Goal: Task Accomplishment & Management: Manage account settings

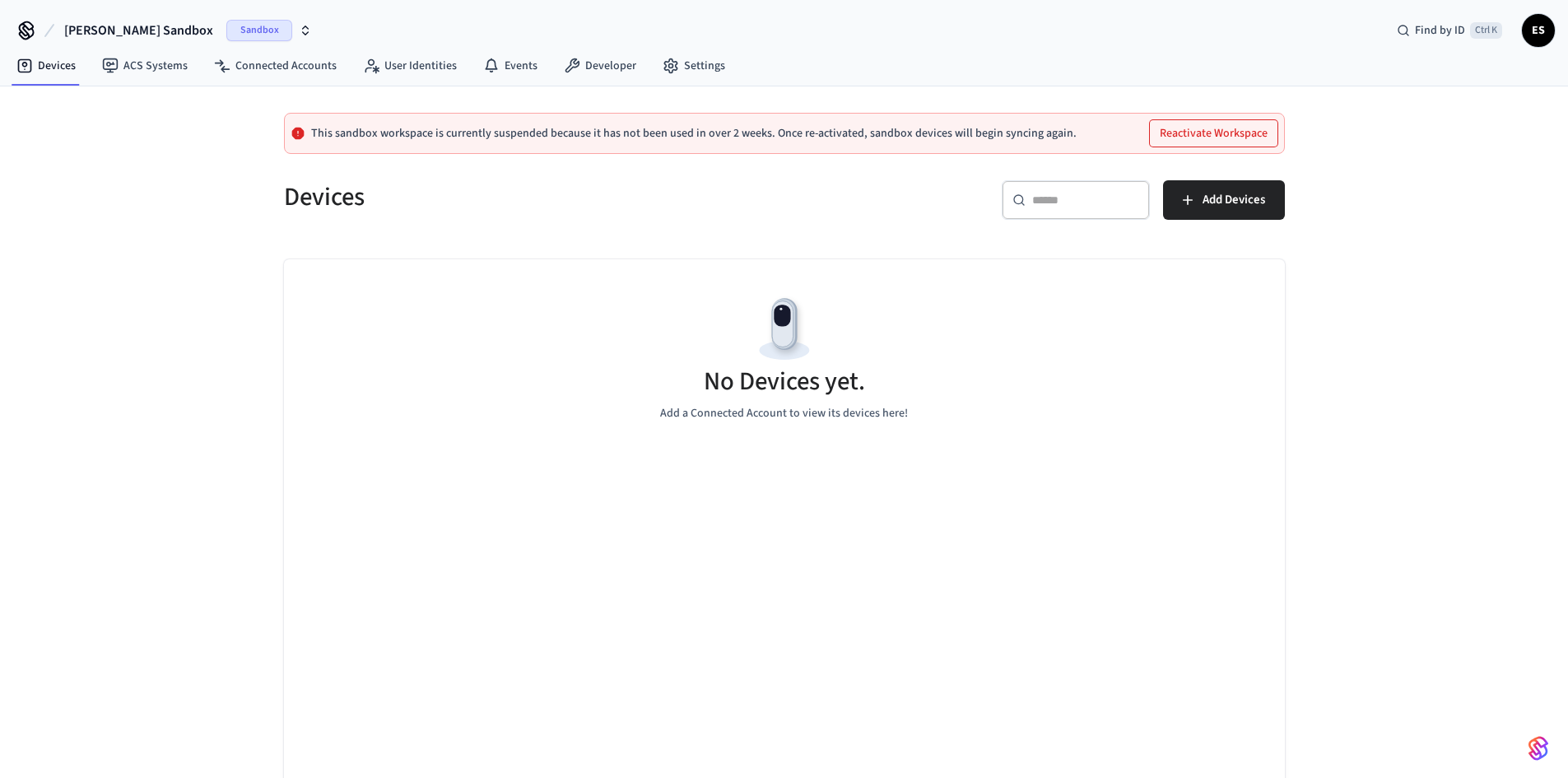
click at [123, 40] on button "[PERSON_NAME] Sandbox Sandbox" at bounding box center [188, 31] width 258 height 34
click at [114, 138] on div "Software Production" at bounding box center [156, 138] width 226 height 21
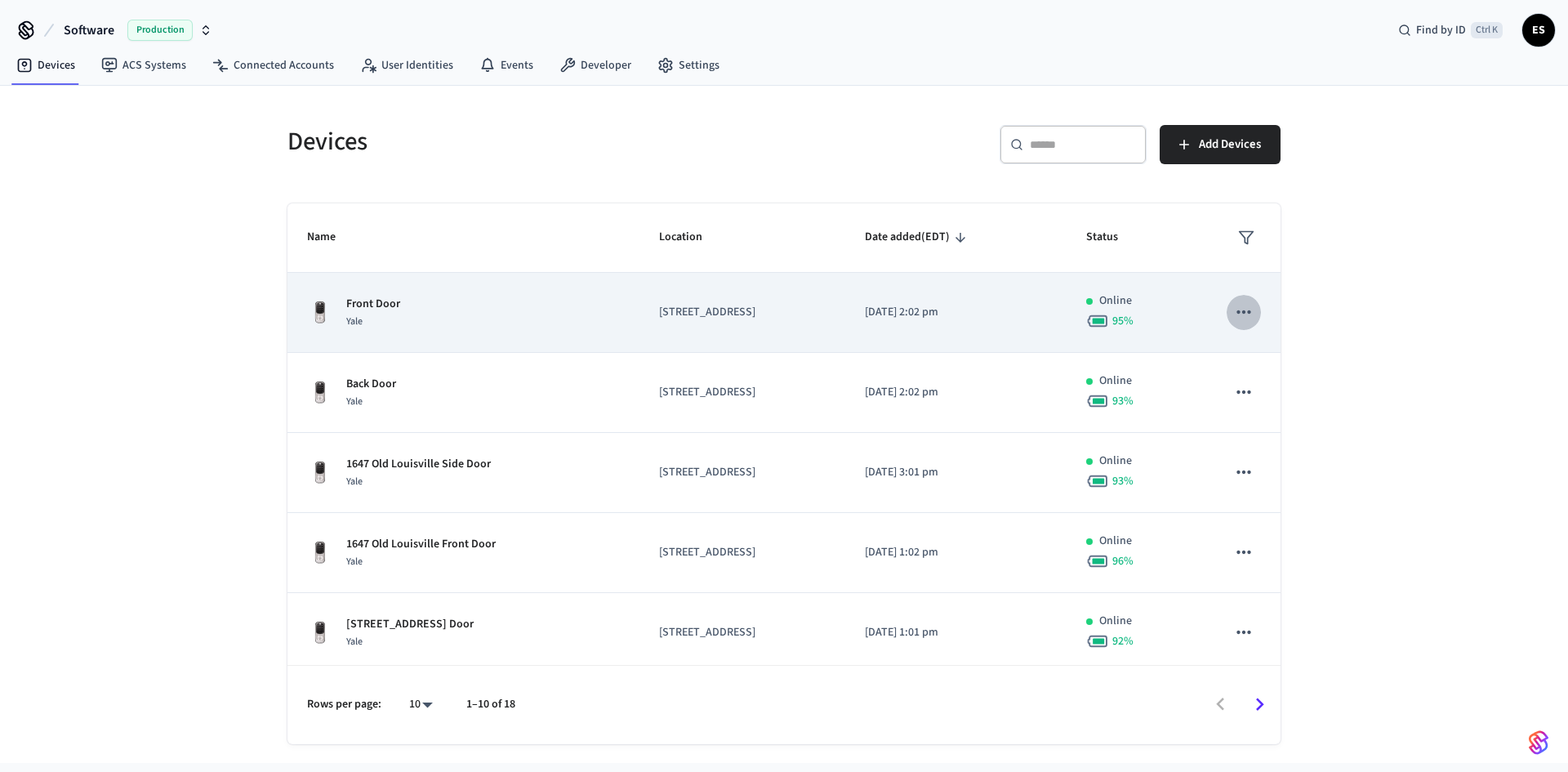
click at [1236, 311] on icon "sticky table" at bounding box center [1243, 311] width 14 height 3
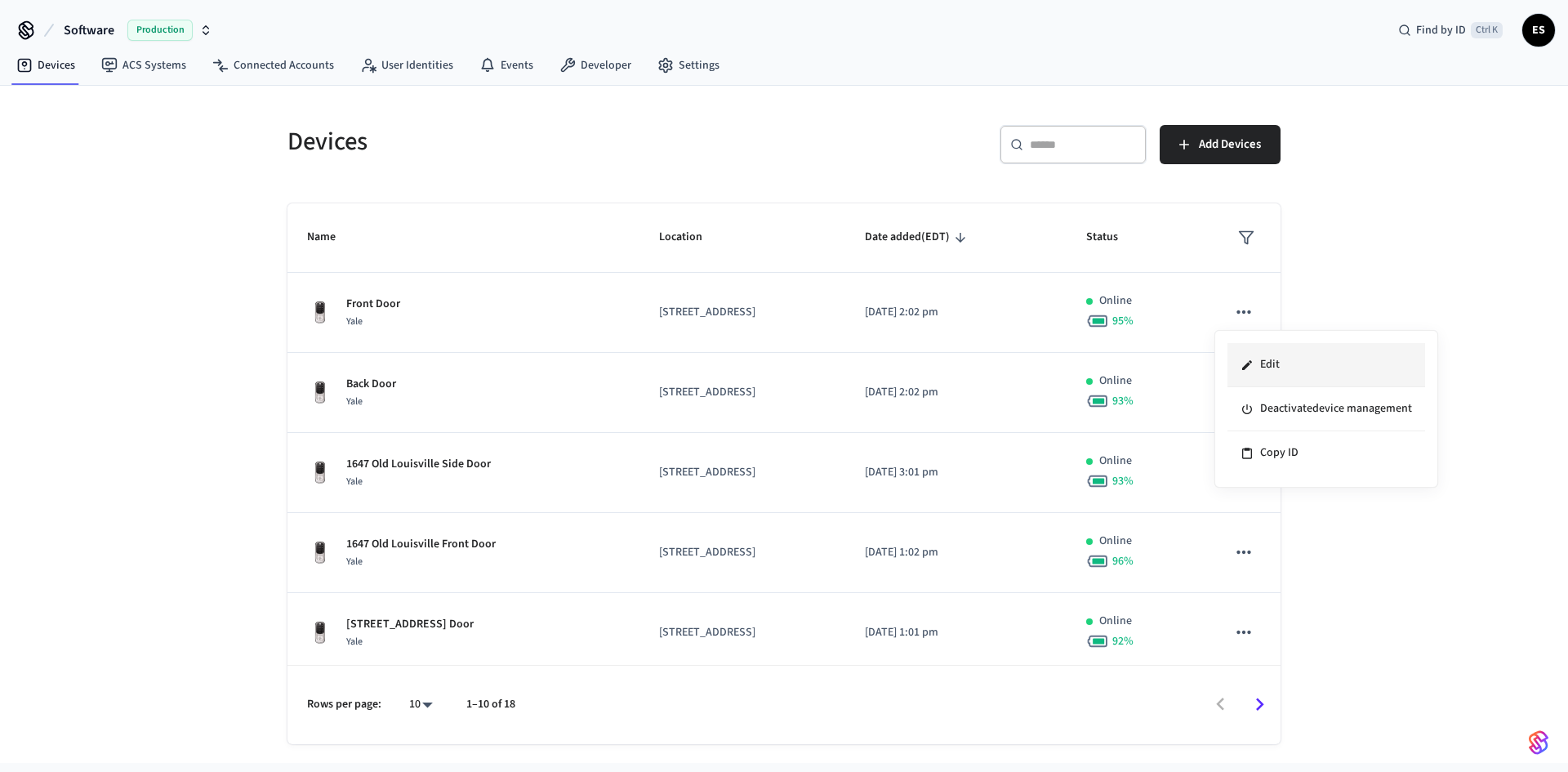
click at [1271, 351] on li "Edit" at bounding box center [1326, 365] width 197 height 45
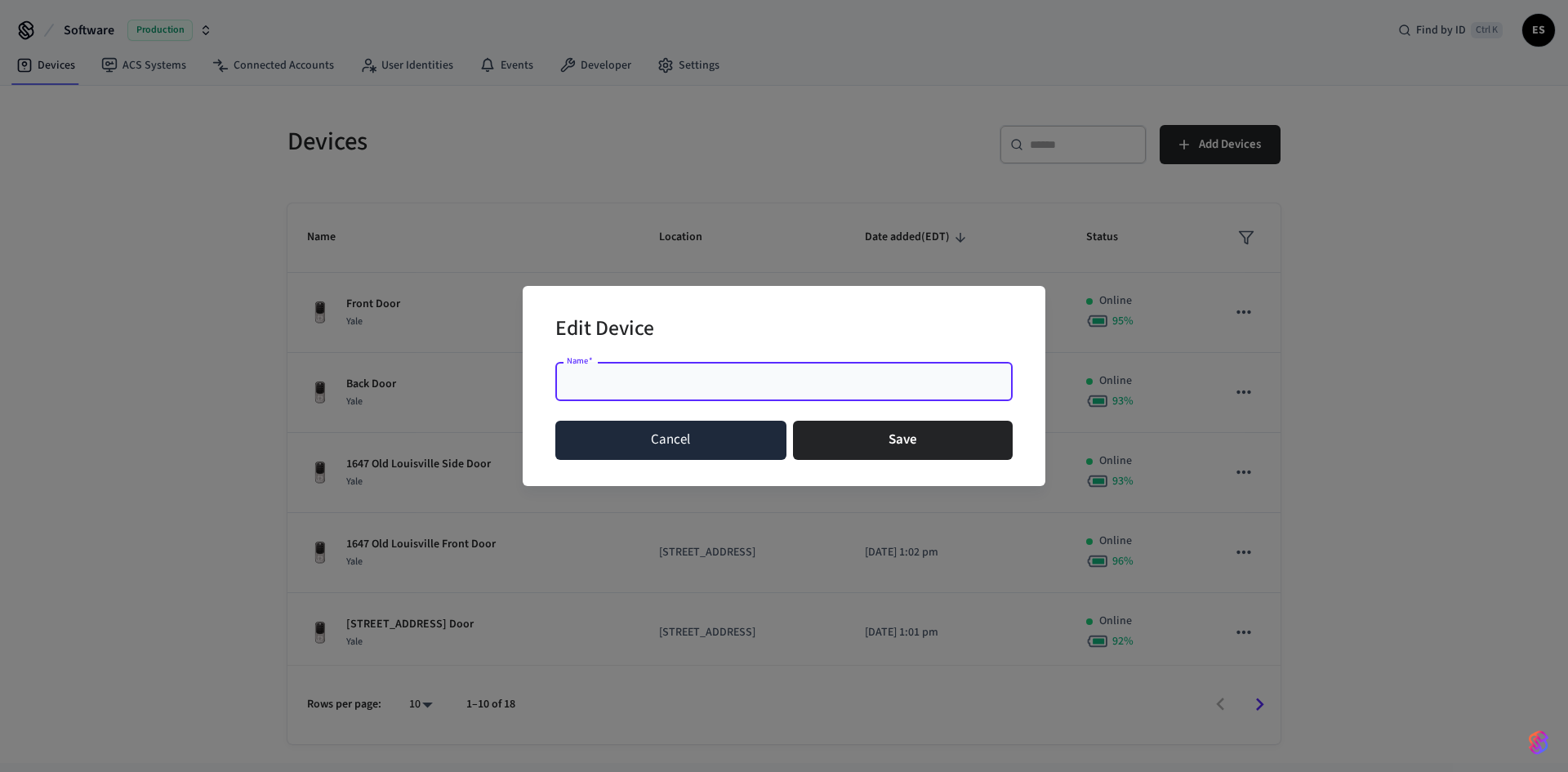
drag, startPoint x: 722, startPoint y: 463, endPoint x: 722, endPoint y: 452, distance: 11.0
click at [722, 458] on div "Cancel Save" at bounding box center [784, 440] width 457 height 52
click at [722, 447] on button "Cancel" at bounding box center [671, 440] width 231 height 39
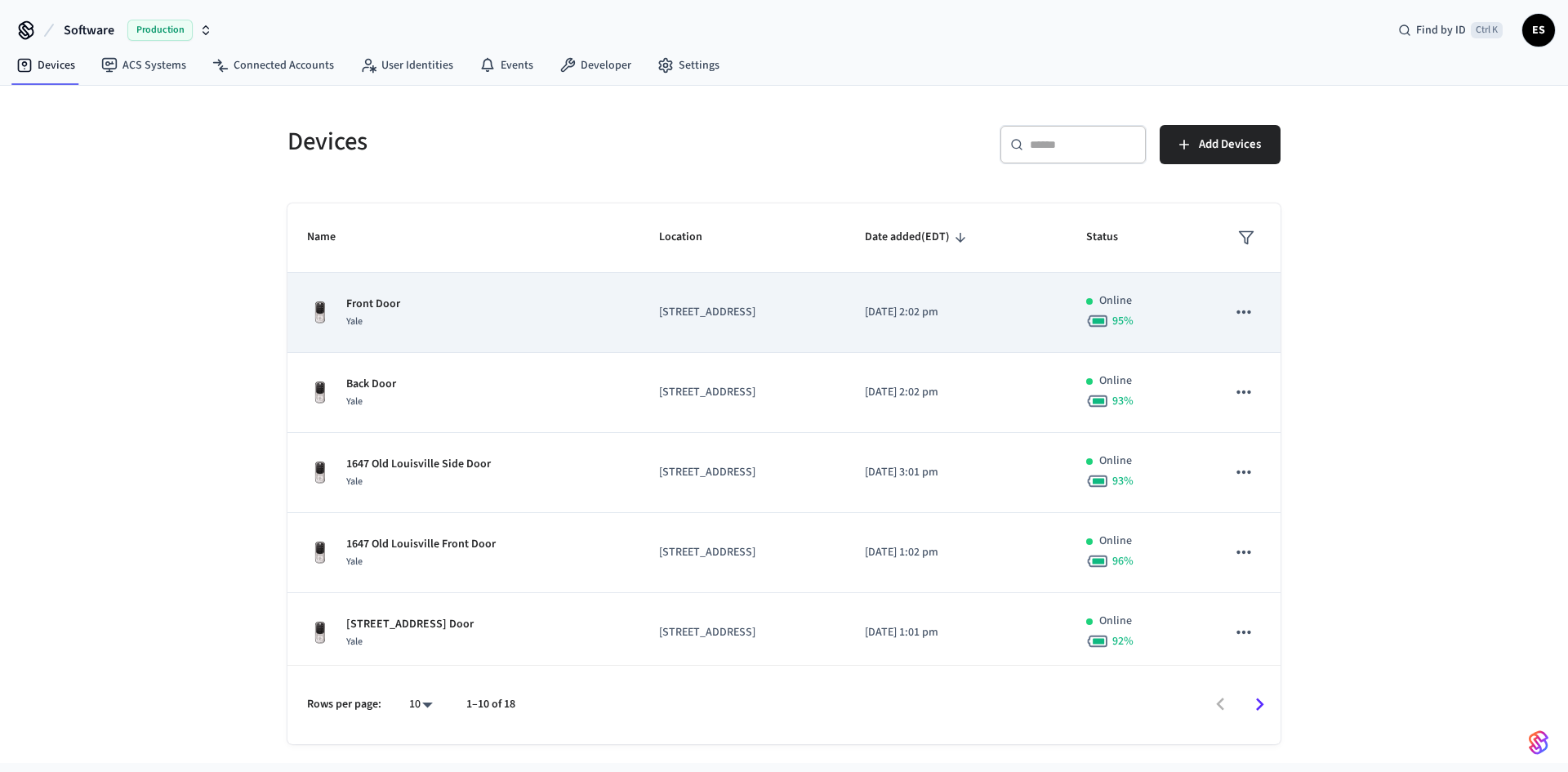
copy p "[STREET_ADDRESS]"
drag, startPoint x: 633, startPoint y: 314, endPoint x: 1205, endPoint y: 285, distance: 572.7
click at [1204, 285] on tr "Front Door Yale 1710 s Preston st front [DATE] 2:02 pm Online 95 %" at bounding box center [784, 313] width 994 height 80
click at [1239, 317] on icon "sticky table" at bounding box center [1244, 312] width 21 height 21
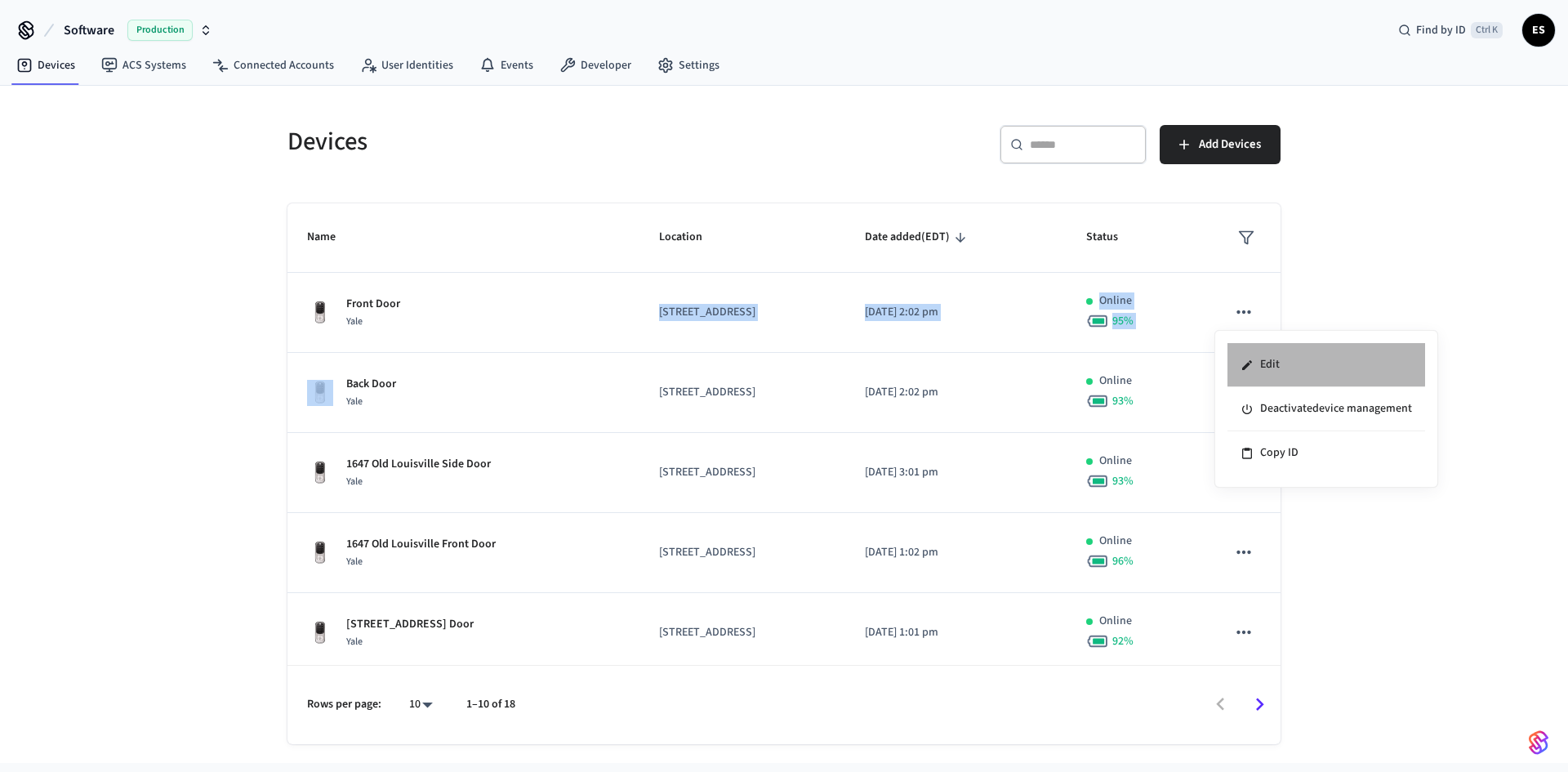
click at [1281, 363] on li "Edit" at bounding box center [1326, 365] width 197 height 45
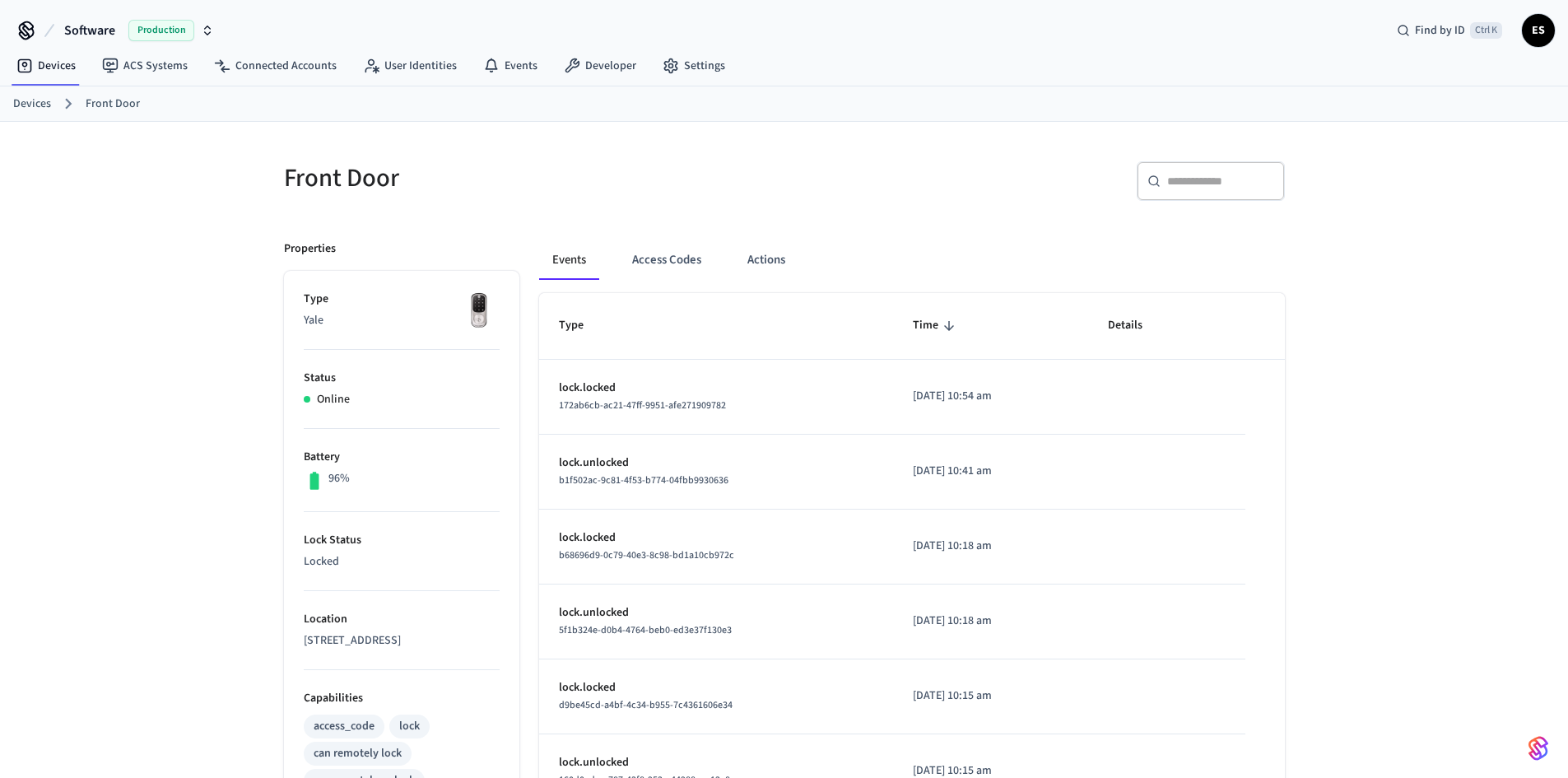
click at [35, 107] on link "Devices" at bounding box center [32, 104] width 38 height 17
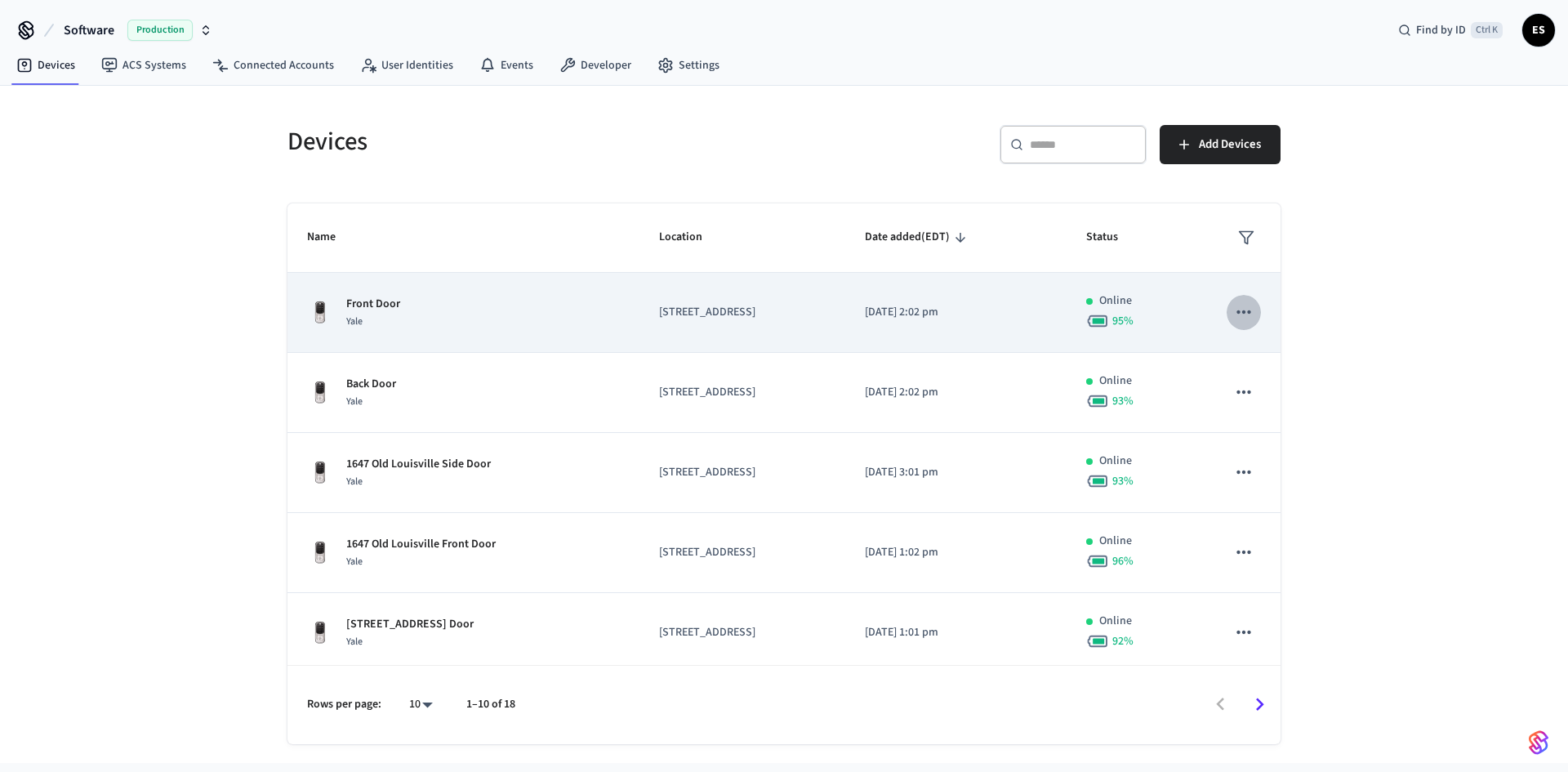
click at [1234, 306] on icon "sticky table" at bounding box center [1244, 312] width 21 height 21
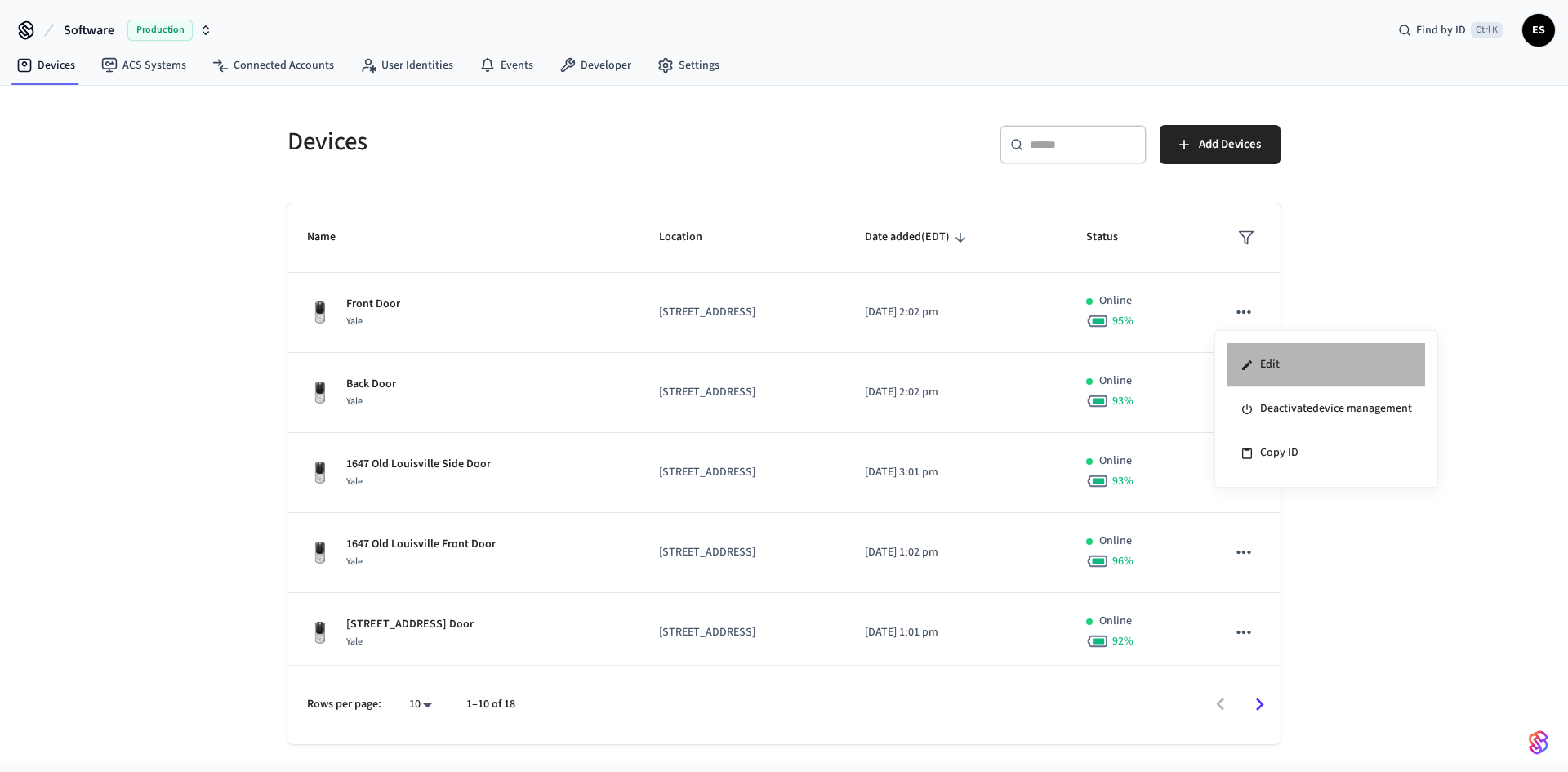
click at [1286, 372] on li "Edit" at bounding box center [1326, 365] width 197 height 45
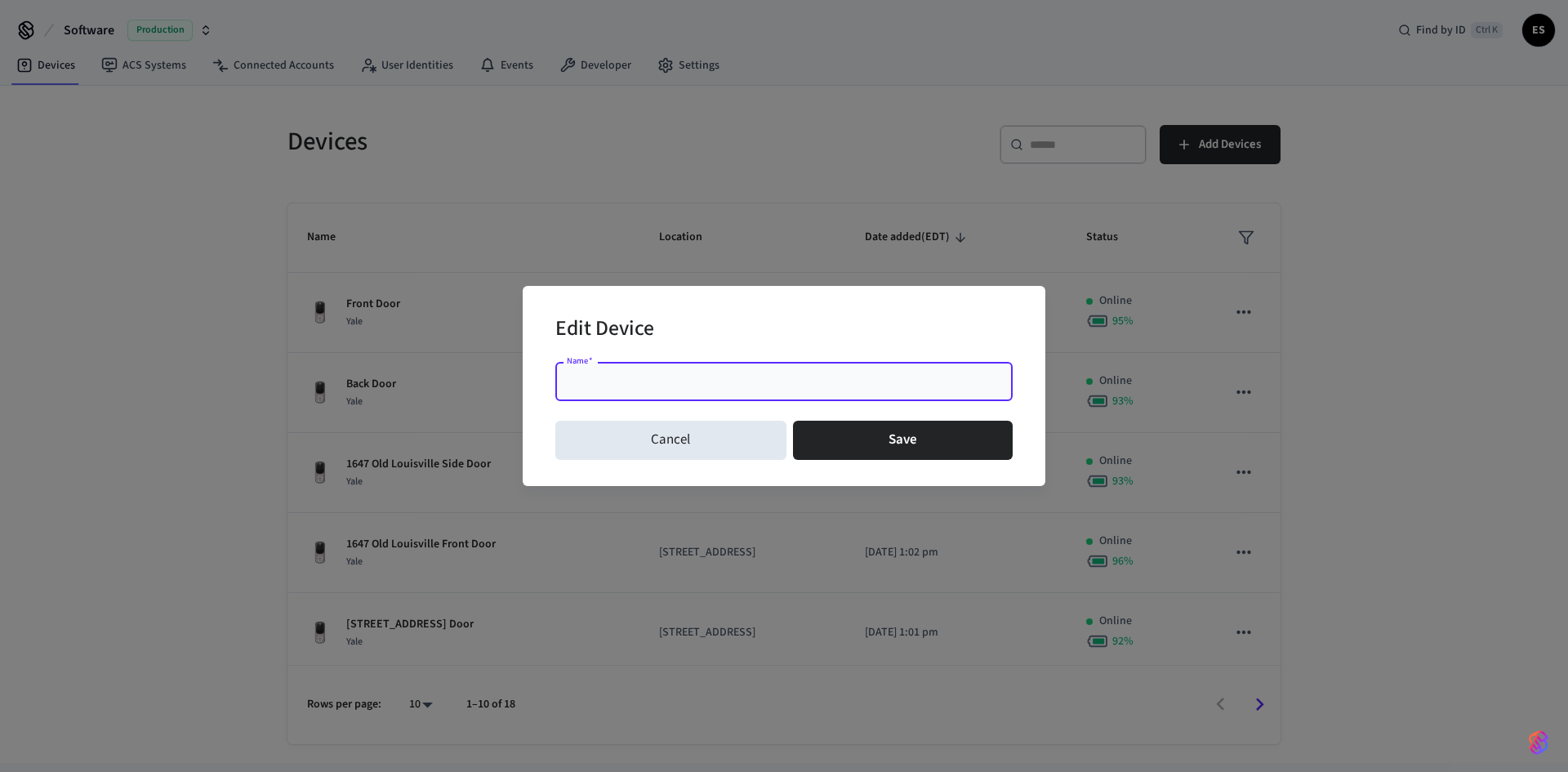
click at [766, 380] on input "Name   *" at bounding box center [784, 381] width 438 height 16
click at [595, 378] on input "**********" at bounding box center [784, 381] width 438 height 16
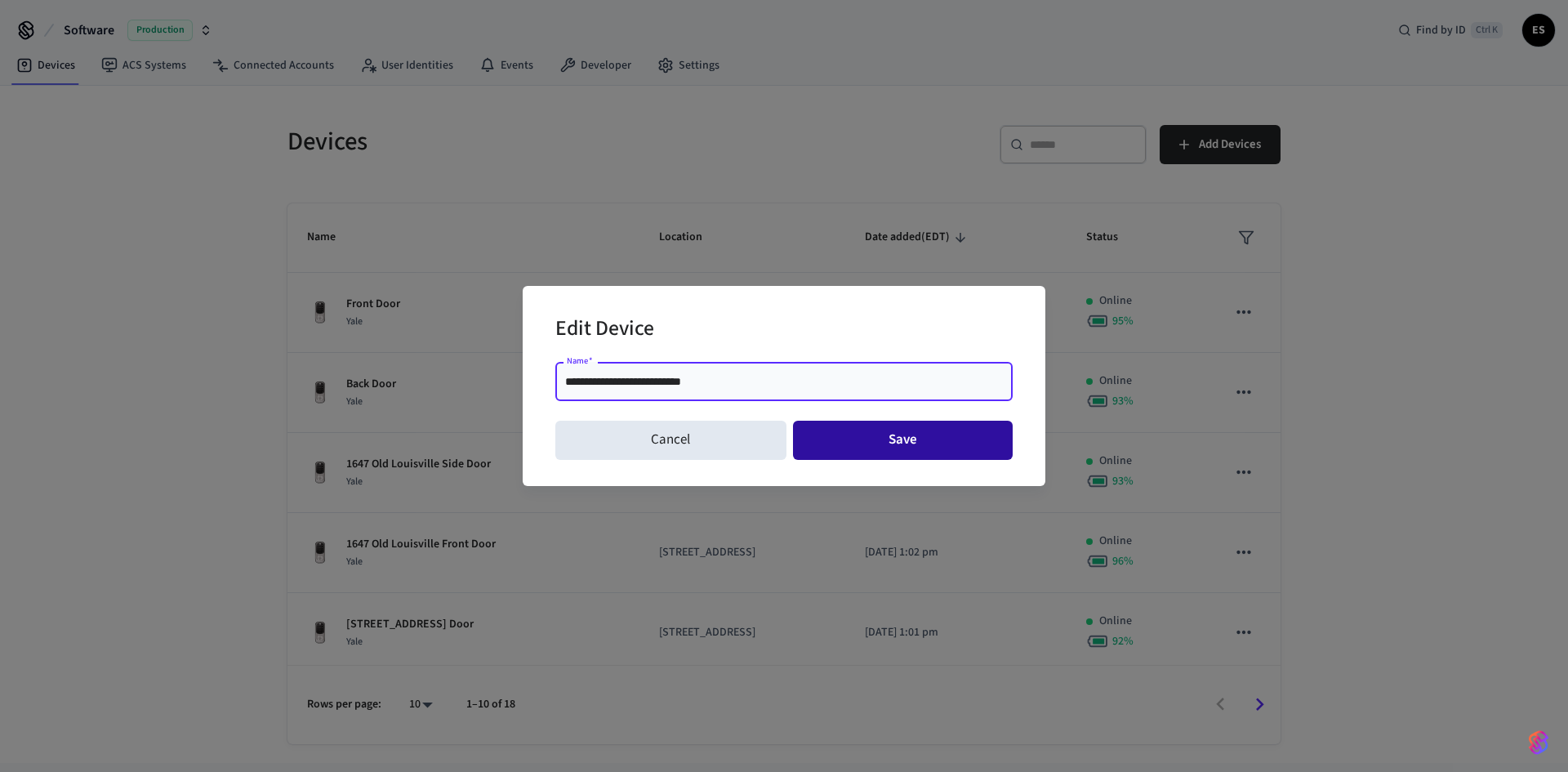
type input "**********"
click at [928, 441] on button "Save" at bounding box center [903, 440] width 221 height 39
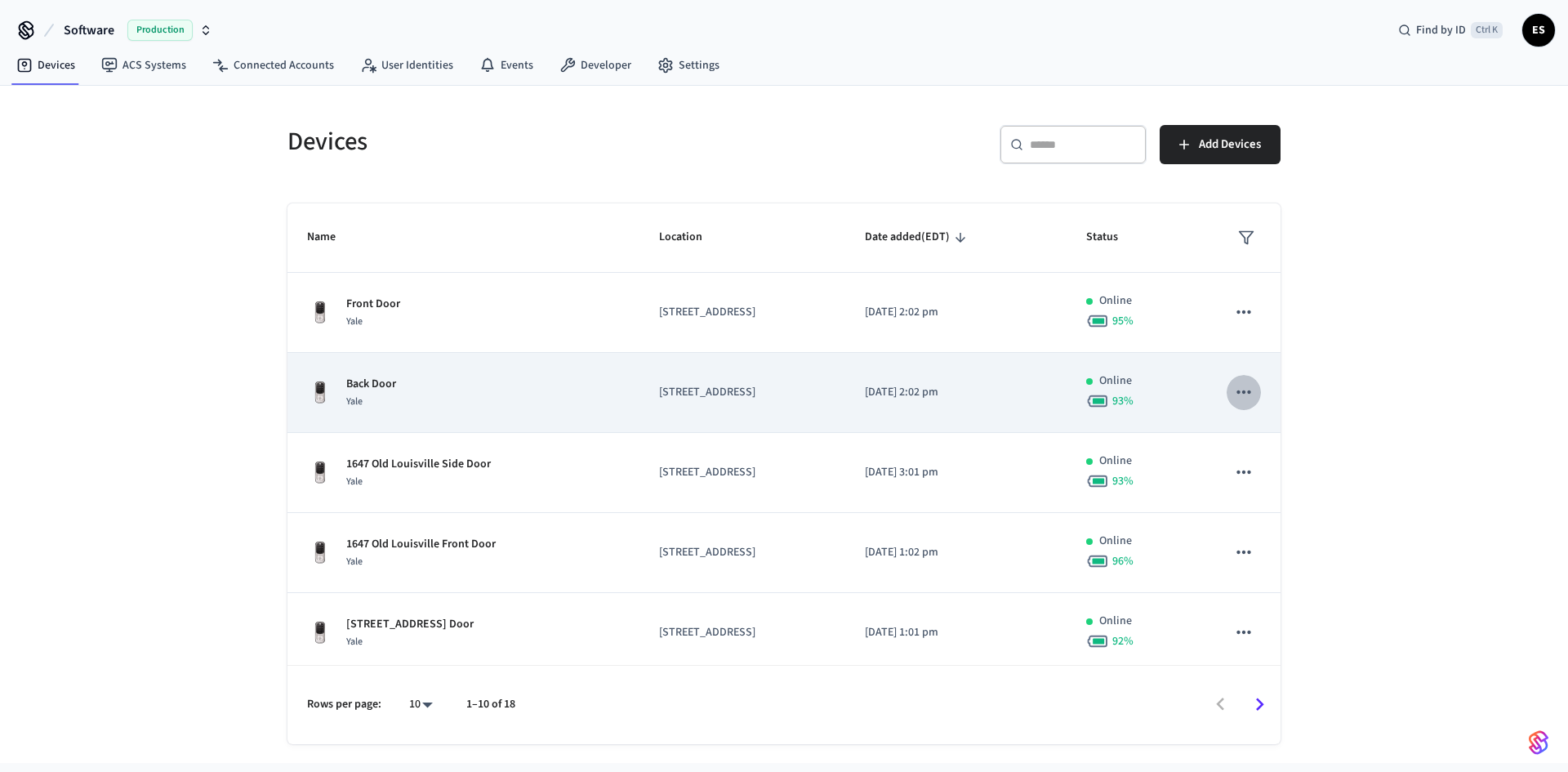
click at [1233, 398] on icon "sticky table" at bounding box center [1244, 392] width 21 height 21
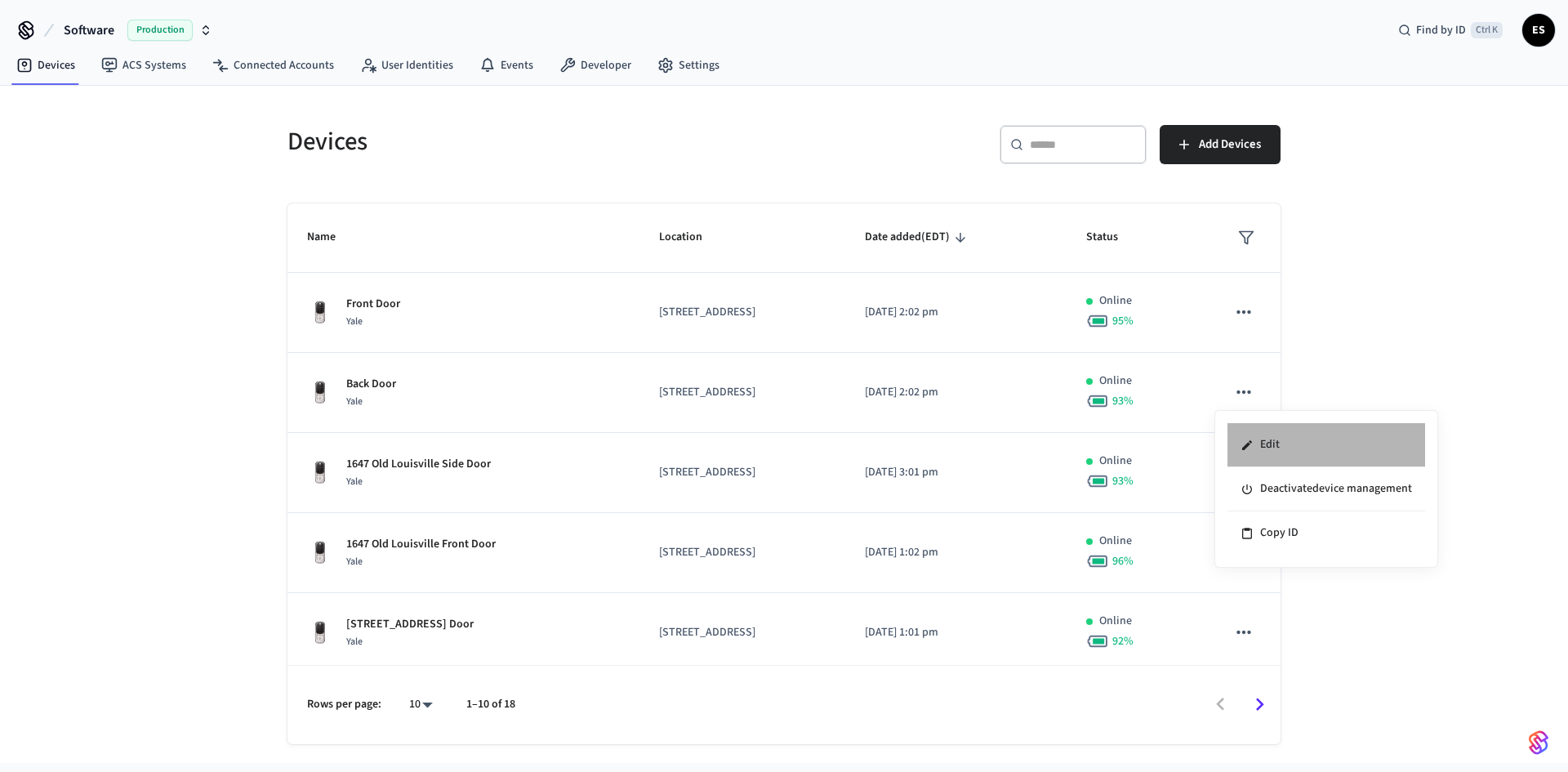
click at [1280, 440] on li "Edit" at bounding box center [1326, 445] width 197 height 45
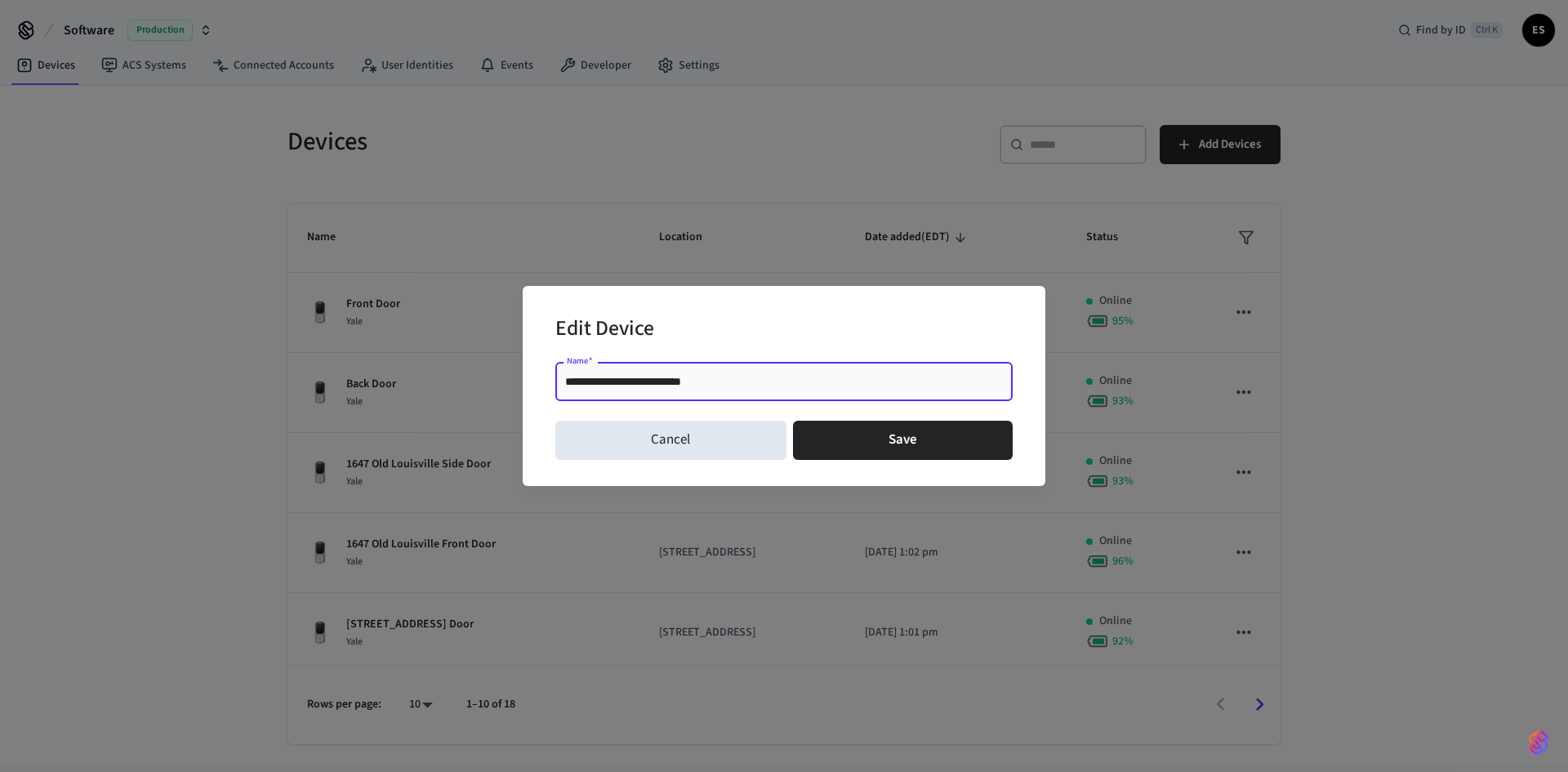
click at [662, 375] on input "**********" at bounding box center [784, 381] width 438 height 16
type input "**********"
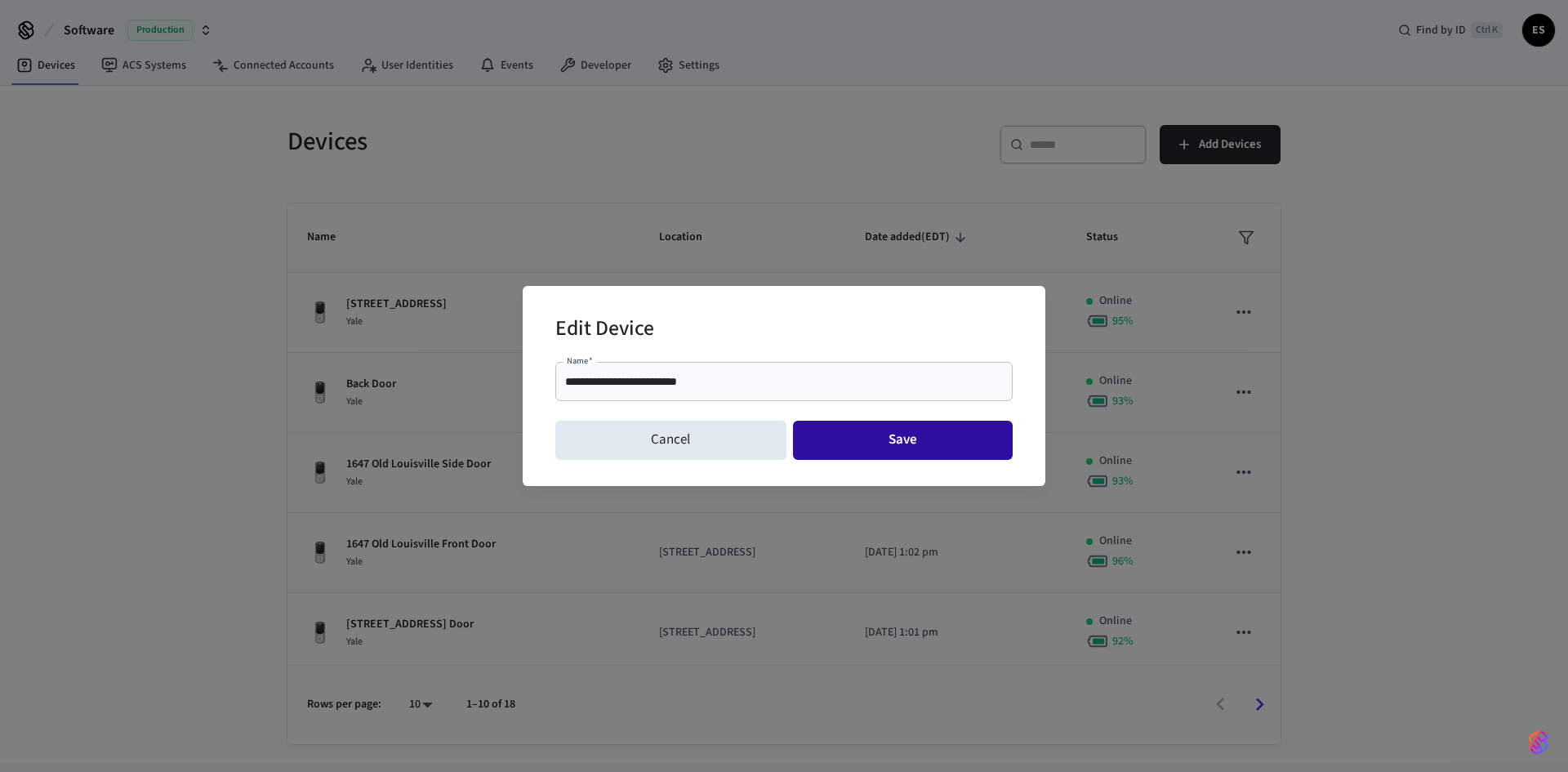
click at [922, 439] on button "Save" at bounding box center [903, 440] width 221 height 39
